Goal: Transaction & Acquisition: Book appointment/travel/reservation

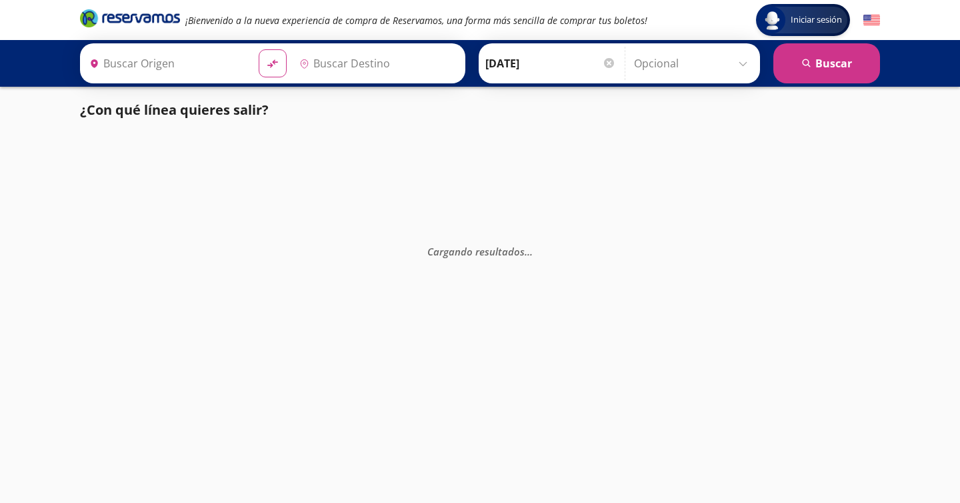
type input "[GEOGRAPHIC_DATA], [GEOGRAPHIC_DATA]"
type input "[GEOGRAPHIC_DATA][PERSON_NAME], [GEOGRAPHIC_DATA][PERSON_NAME]"
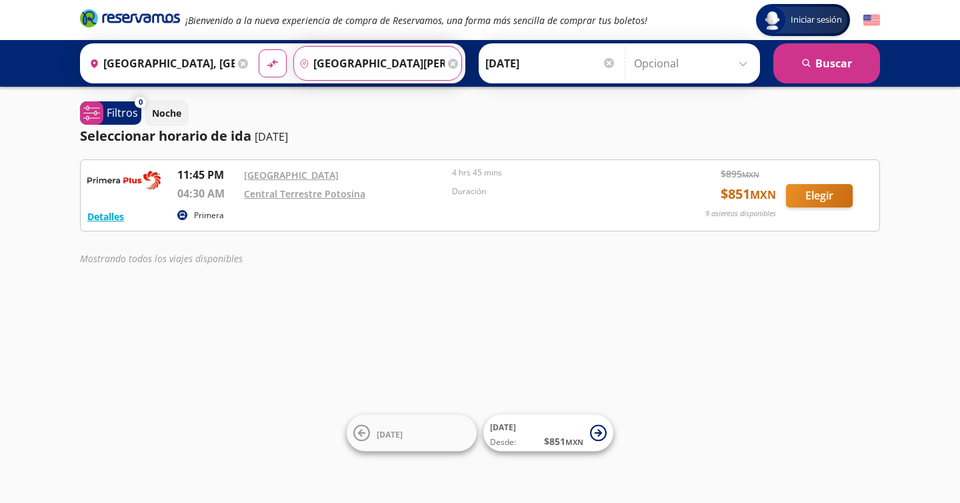
click at [387, 63] on input "[GEOGRAPHIC_DATA][PERSON_NAME], [GEOGRAPHIC_DATA][PERSON_NAME]" at bounding box center [369, 63] width 151 height 33
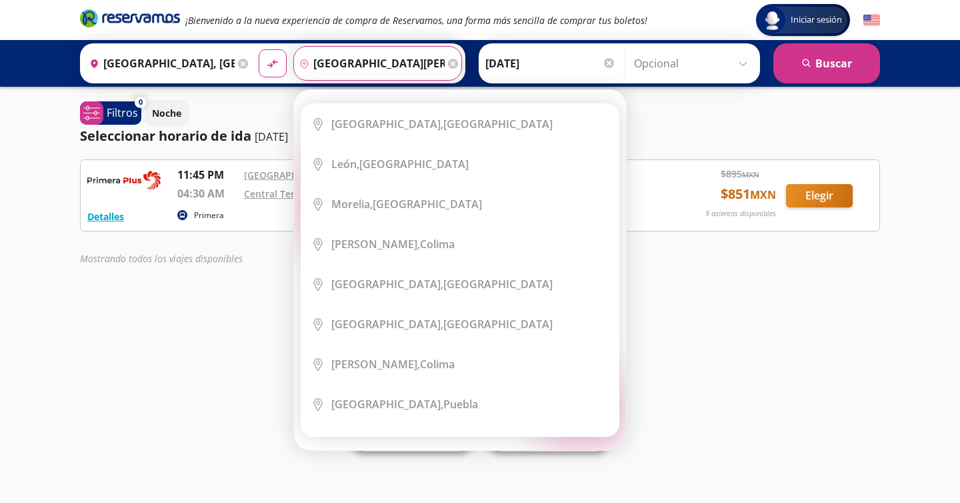
click at [451, 63] on icon at bounding box center [453, 64] width 10 height 10
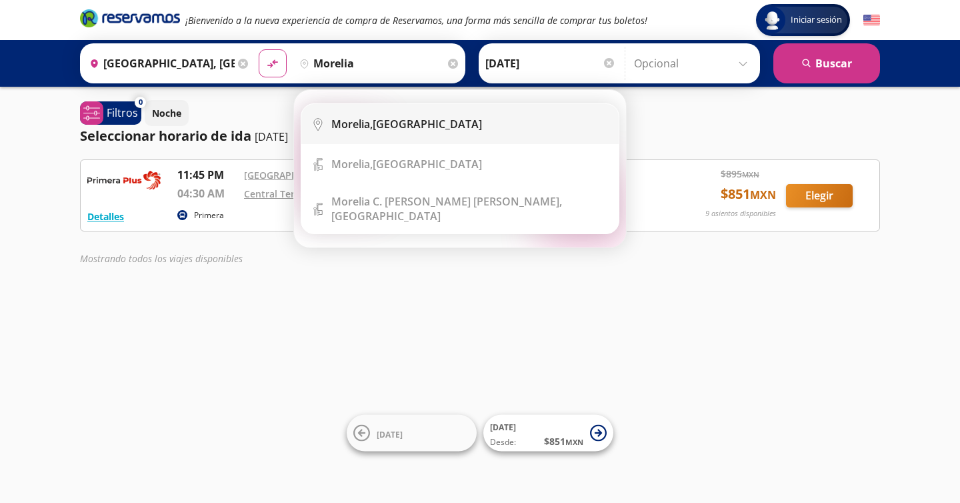
click at [476, 117] on div "[GEOGRAPHIC_DATA], [GEOGRAPHIC_DATA]" at bounding box center [469, 124] width 277 height 15
type input "[GEOGRAPHIC_DATA], [GEOGRAPHIC_DATA]"
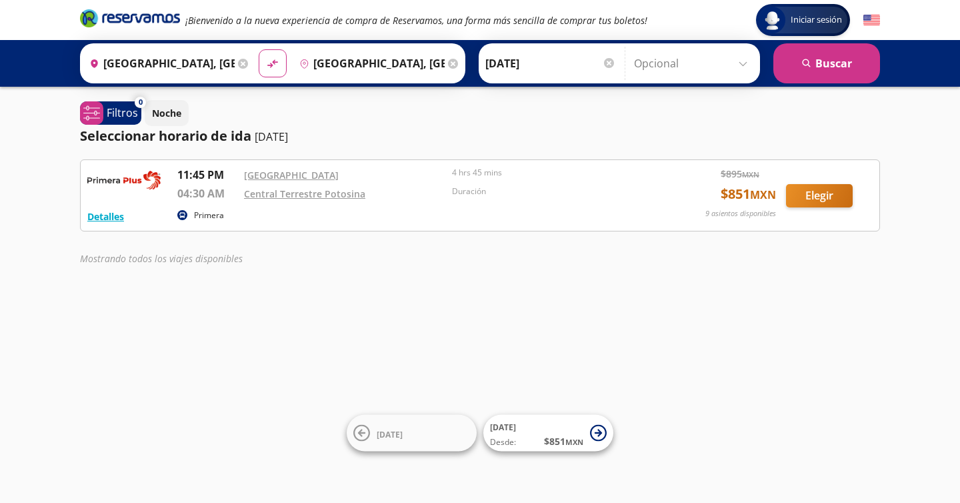
click at [563, 61] on input "[DATE]" at bounding box center [550, 63] width 131 height 33
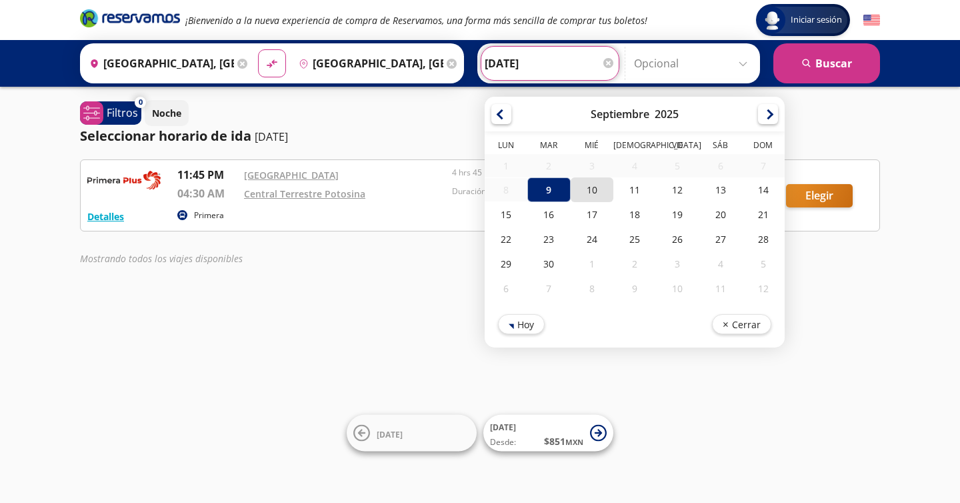
click at [593, 185] on div "10" at bounding box center [592, 189] width 43 height 25
type input "[DATE]"
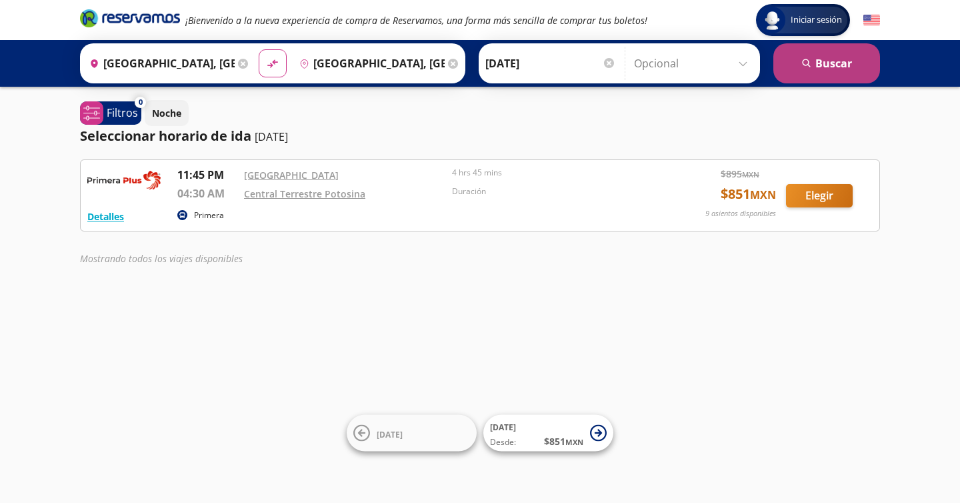
click at [802, 68] on button "search [GEOGRAPHIC_DATA]" at bounding box center [826, 63] width 107 height 40
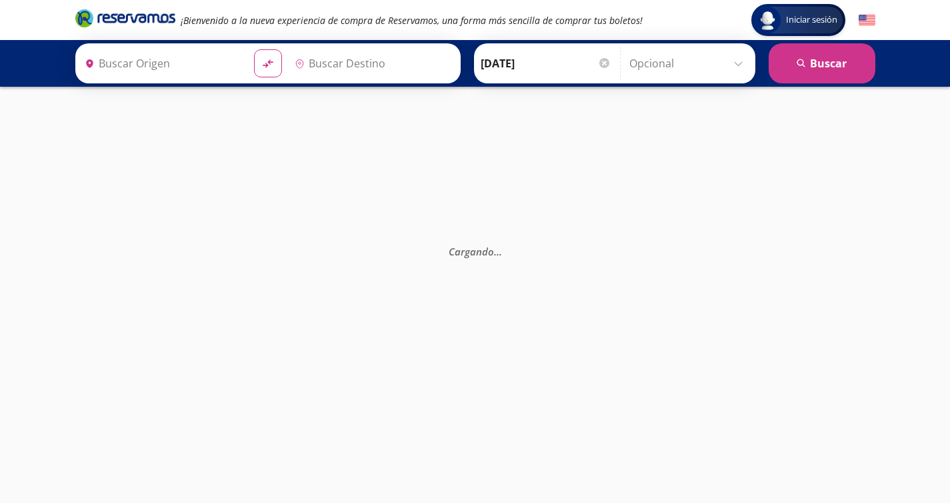
type input "[GEOGRAPHIC_DATA], [GEOGRAPHIC_DATA]"
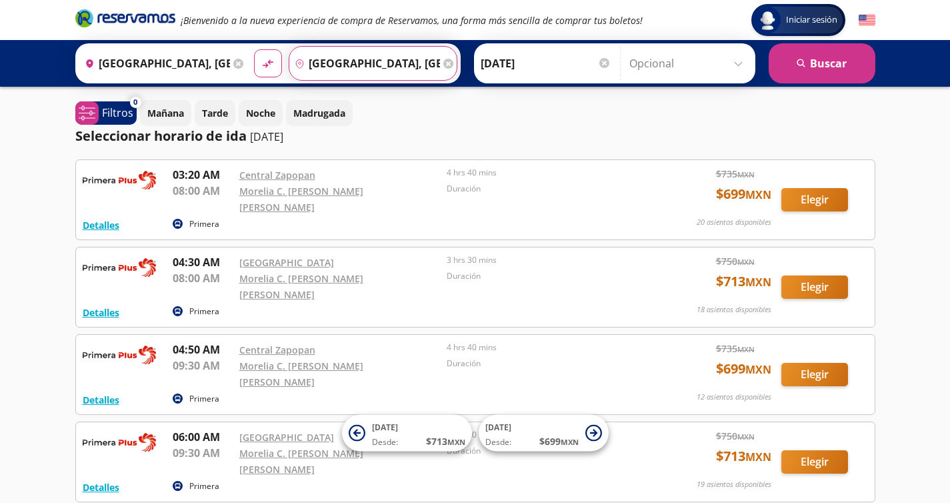
click at [421, 65] on input "[GEOGRAPHIC_DATA], [GEOGRAPHIC_DATA]" at bounding box center [364, 63] width 151 height 33
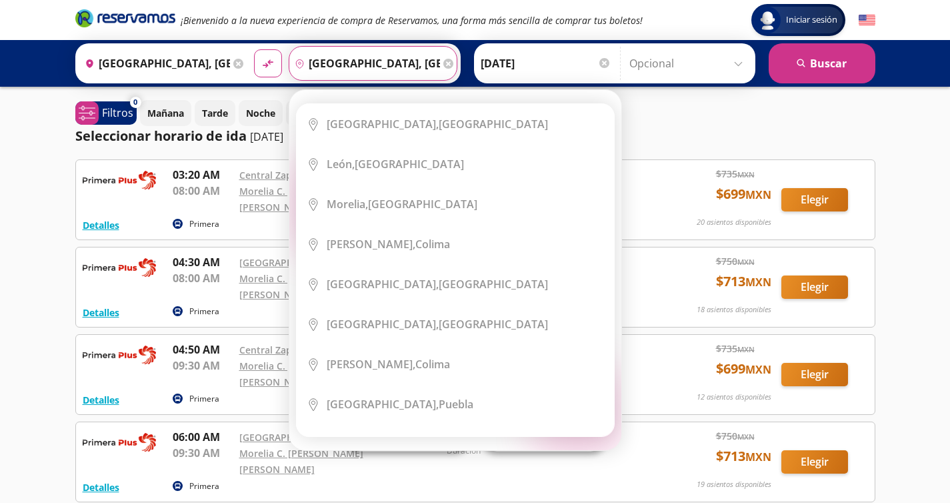
click at [445, 61] on icon at bounding box center [448, 64] width 10 height 10
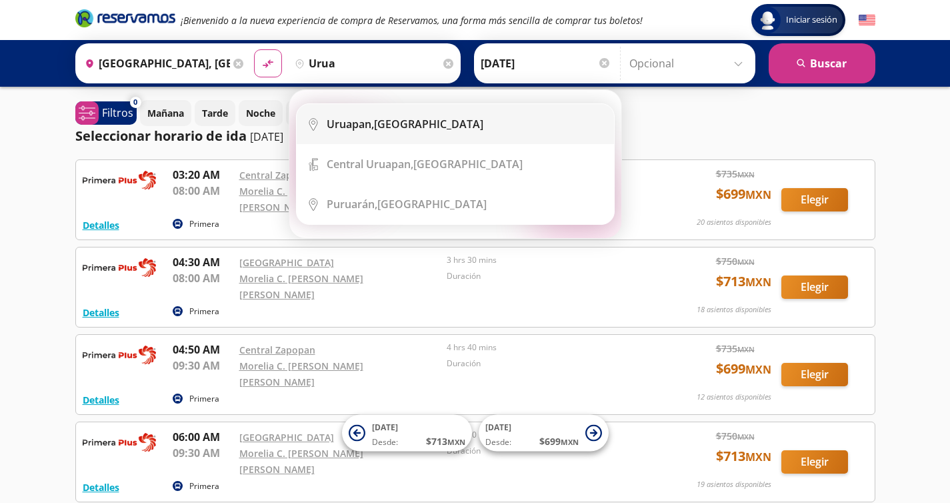
click at [448, 117] on div "Uruapan, [GEOGRAPHIC_DATA]" at bounding box center [465, 124] width 277 height 15
type input "Uruapan, [GEOGRAPHIC_DATA]"
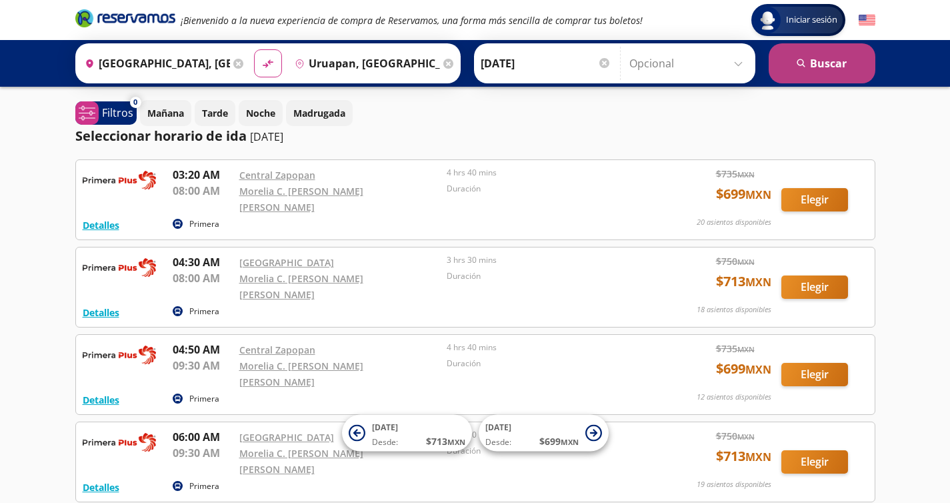
click at [779, 71] on button "search [GEOGRAPHIC_DATA]" at bounding box center [822, 63] width 107 height 40
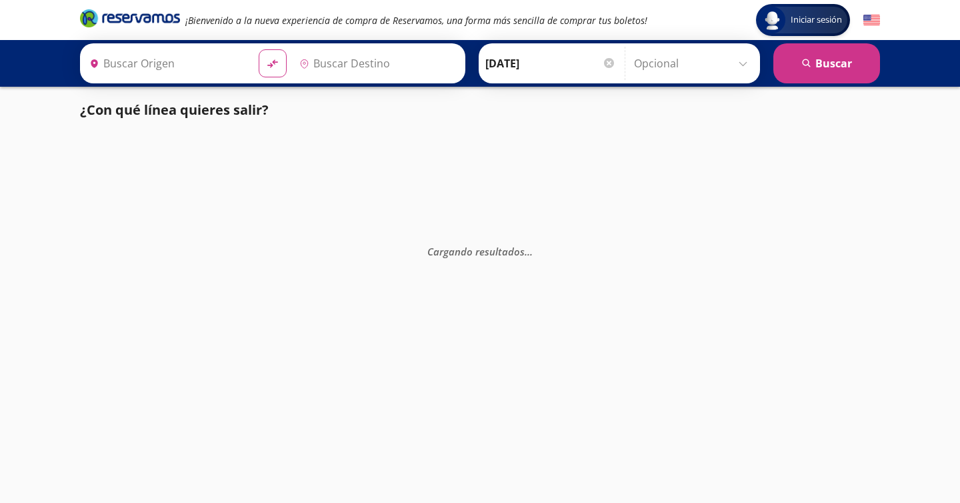
type input "Uruapan, [GEOGRAPHIC_DATA]"
type input "[GEOGRAPHIC_DATA], [GEOGRAPHIC_DATA]"
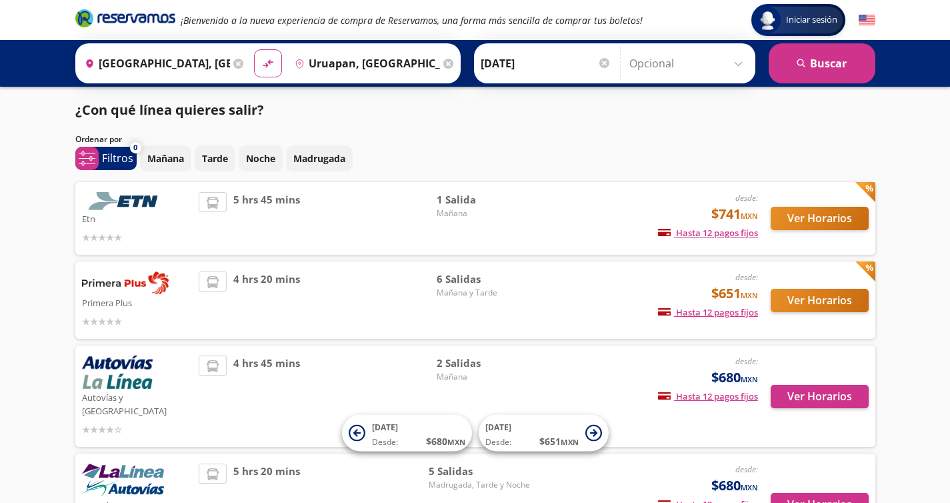
click at [360, 62] on input "Uruapan, [GEOGRAPHIC_DATA]" at bounding box center [364, 63] width 151 height 33
